Goal: Information Seeking & Learning: Compare options

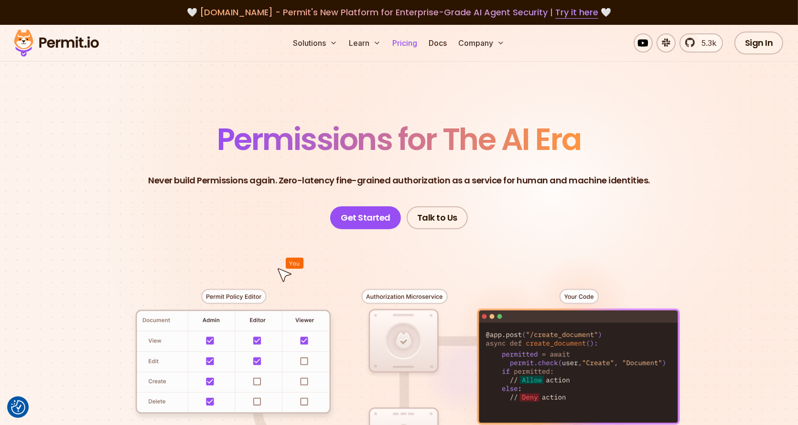
click at [413, 43] on link "Pricing" at bounding box center [404, 42] width 32 height 19
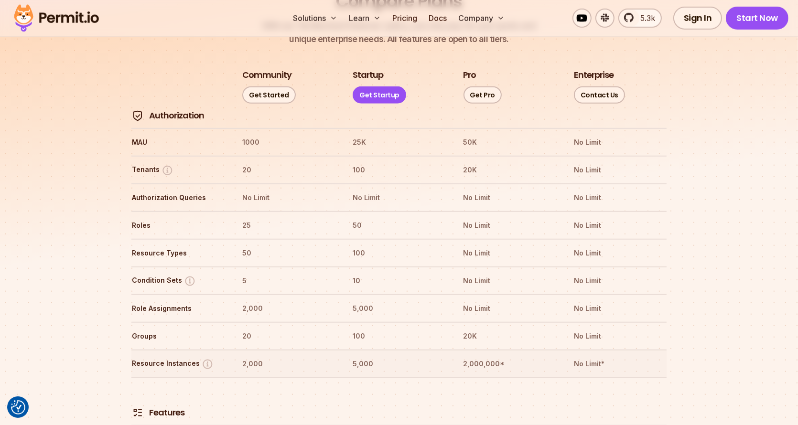
scroll to position [1100, 0]
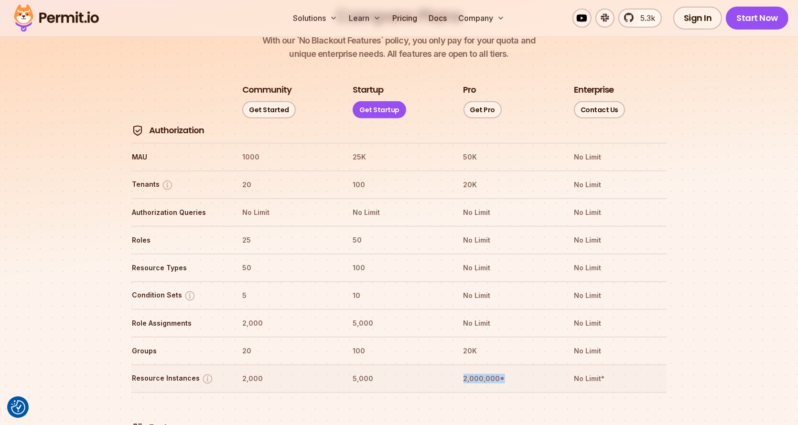
drag, startPoint x: 507, startPoint y: 344, endPoint x: 457, endPoint y: 344, distance: 50.1
click at [463, 371] on th "2,000,000*" at bounding box center [509, 378] width 93 height 15
click at [372, 371] on th "5,000" at bounding box center [398, 378] width 93 height 15
drag, startPoint x: 501, startPoint y: 347, endPoint x: 422, endPoint y: 341, distance: 80.0
click at [422, 364] on tr "Resource Instances 2,000 5,000 2,000,000* No Limit*" at bounding box center [398, 378] width 535 height 28
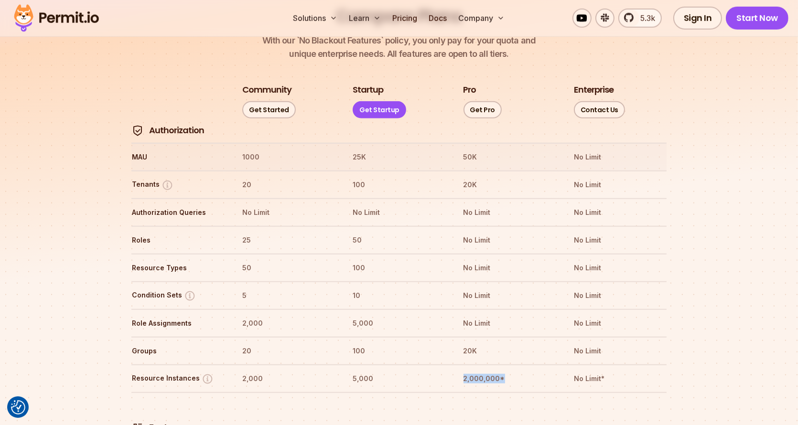
click at [477, 143] on tr "MAU 1000 25K 50K No Limit" at bounding box center [398, 157] width 535 height 28
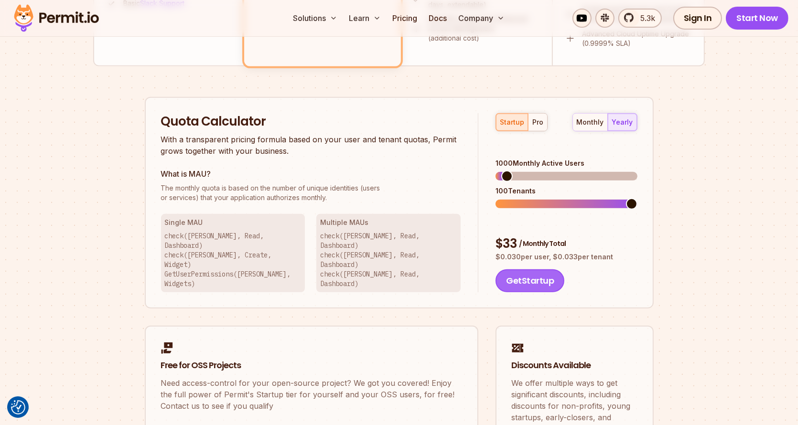
scroll to position [527, 0]
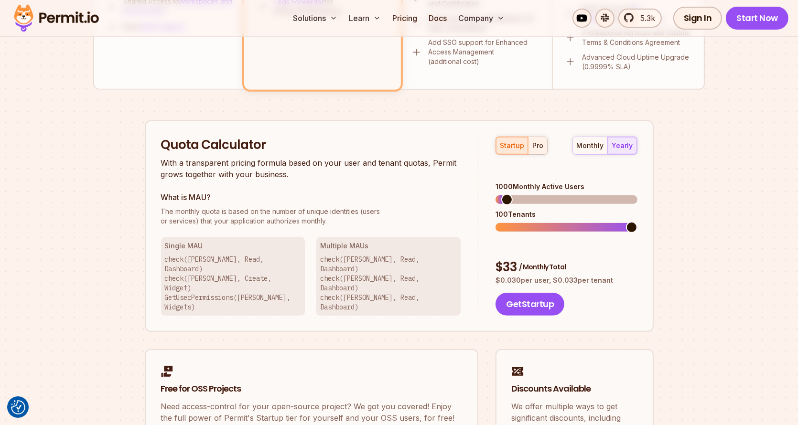
click at [541, 141] on div "pro" at bounding box center [537, 146] width 11 height 10
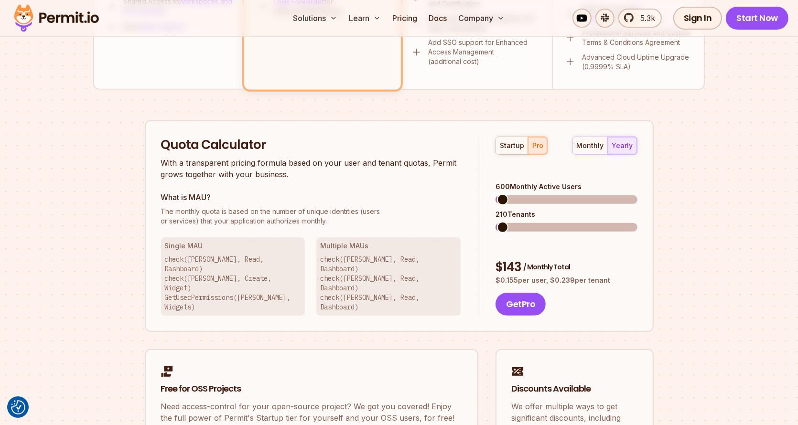
click at [497, 194] on span at bounding box center [502, 199] width 11 height 11
click at [495, 222] on span at bounding box center [500, 227] width 11 height 11
click at [532, 262] on span "/ Monthly Total" at bounding box center [545, 267] width 47 height 10
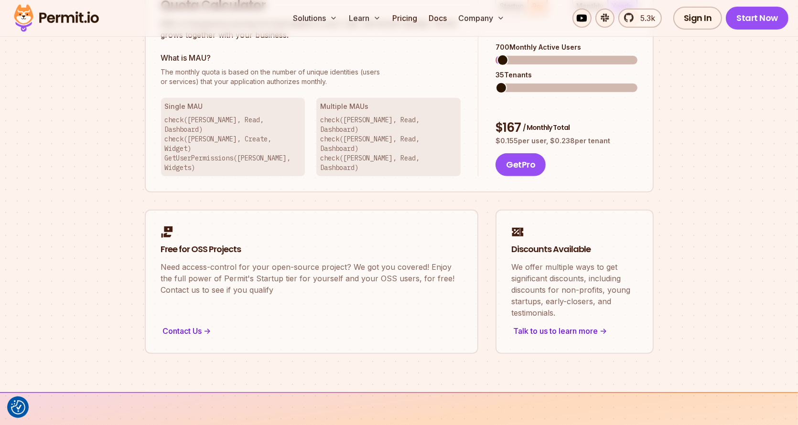
scroll to position [670, 0]
